Goal: Information Seeking & Learning: Learn about a topic

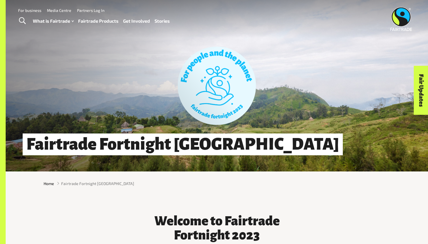
click at [107, 21] on link "Fairtrade Products" at bounding box center [98, 21] width 40 height 8
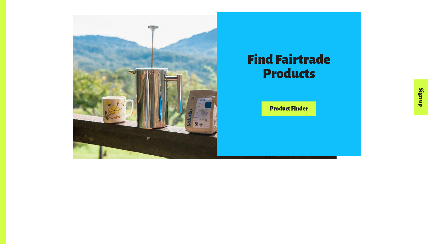
scroll to position [323, 0]
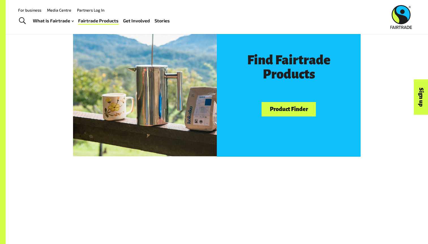
click at [309, 108] on link "Product Finder" at bounding box center [288, 109] width 54 height 14
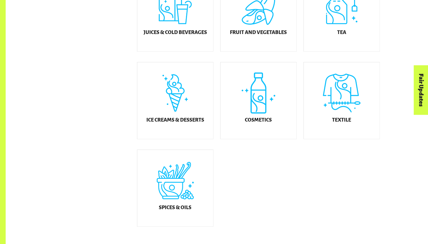
scroll to position [341, 0]
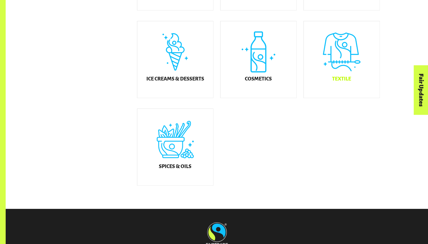
click at [339, 57] on div "Textile" at bounding box center [342, 59] width 76 height 76
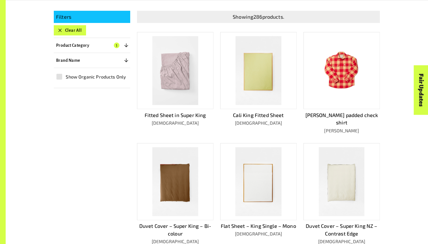
scroll to position [156, 0]
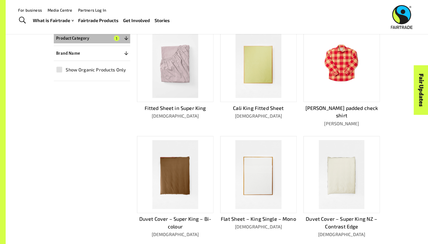
click at [126, 37] on icon "button" at bounding box center [126, 38] width 4 height 4
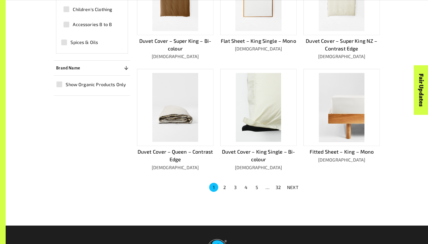
scroll to position [334, 0]
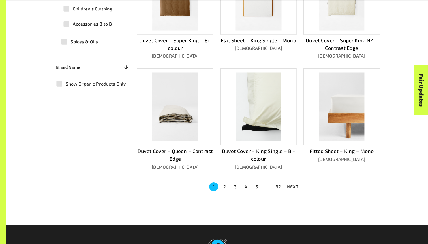
click at [226, 182] on button "2" at bounding box center [224, 186] width 9 height 9
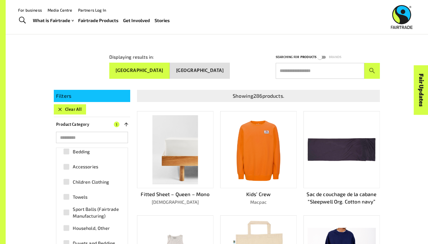
scroll to position [69, 0]
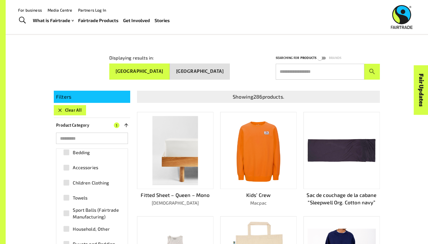
click at [302, 68] on input "text" at bounding box center [320, 72] width 89 height 16
click at [364, 64] on button "submit" at bounding box center [372, 72] width 16 height 16
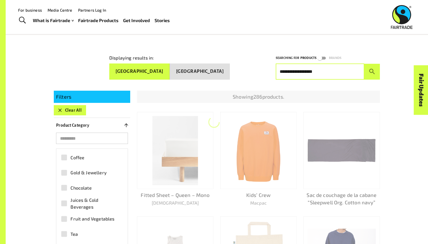
scroll to position [0, 0]
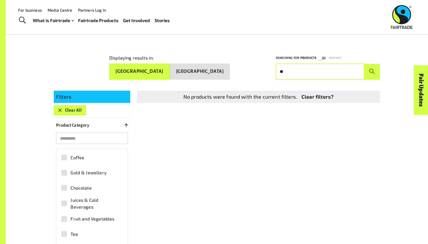
type input "*"
click at [169, 133] on div "Filters Clear All Product Category 0 ​ Coffee Gold & Jewellery Chocolate Juices…" at bounding box center [213, 215] width 333 height 263
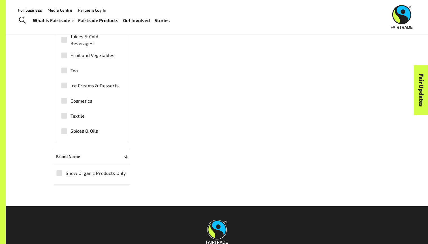
scroll to position [237, 0]
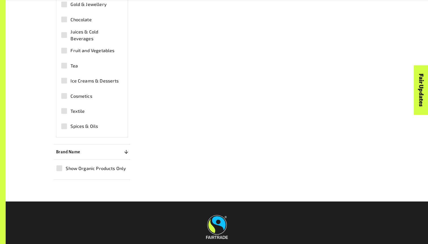
click at [78, 108] on span "Textile" at bounding box center [77, 111] width 14 height 7
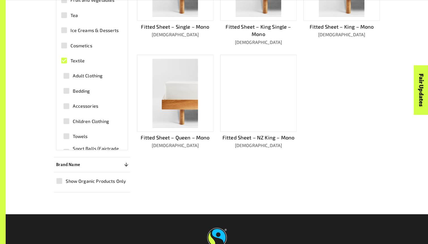
scroll to position [73, 0]
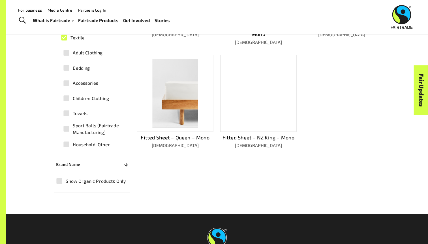
click at [82, 68] on span "Bedding" at bounding box center [81, 68] width 17 height 7
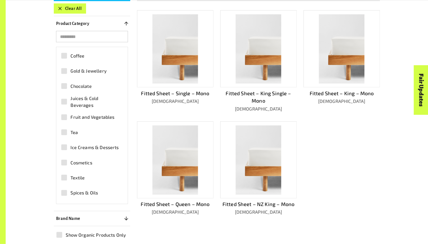
scroll to position [175, 0]
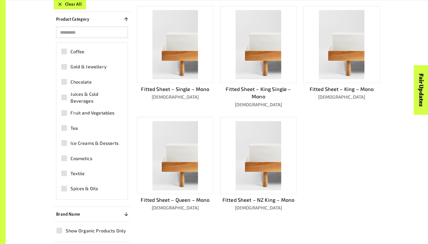
click at [293, 140] on div at bounding box center [258, 155] width 76 height 77
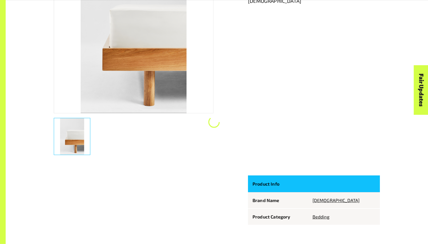
scroll to position [208, 0]
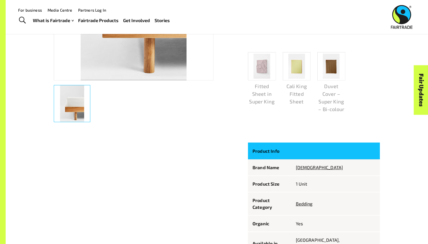
click at [259, 72] on img at bounding box center [261, 65] width 17 height 25
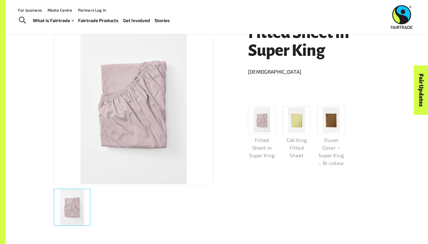
scroll to position [104, 0]
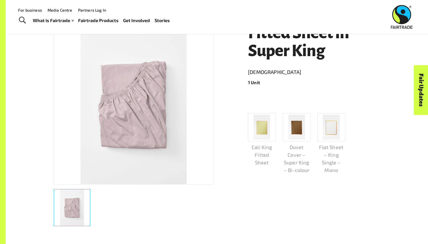
click at [268, 132] on img at bounding box center [261, 126] width 17 height 25
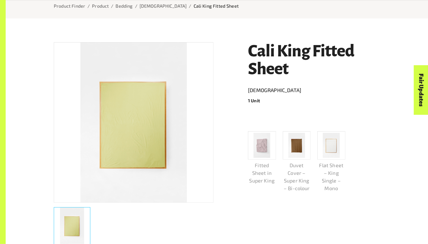
click at [294, 146] on img at bounding box center [296, 144] width 17 height 25
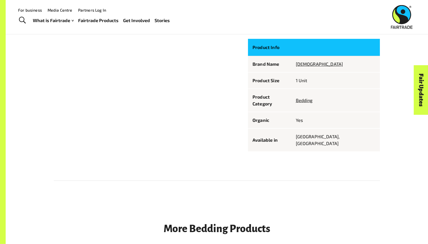
scroll to position [359, 0]
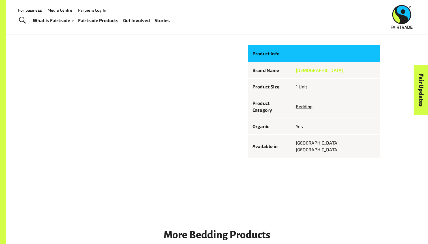
click at [320, 68] on link "SUTRAM" at bounding box center [319, 69] width 47 height 5
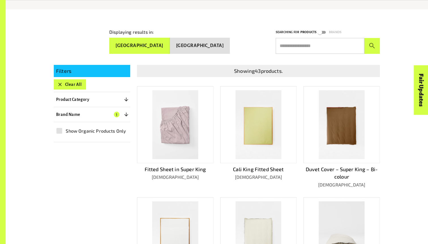
click at [188, 131] on img at bounding box center [175, 124] width 46 height 69
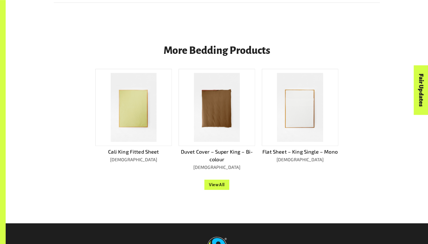
scroll to position [496, 0]
